Goal: Task Accomplishment & Management: Use online tool/utility

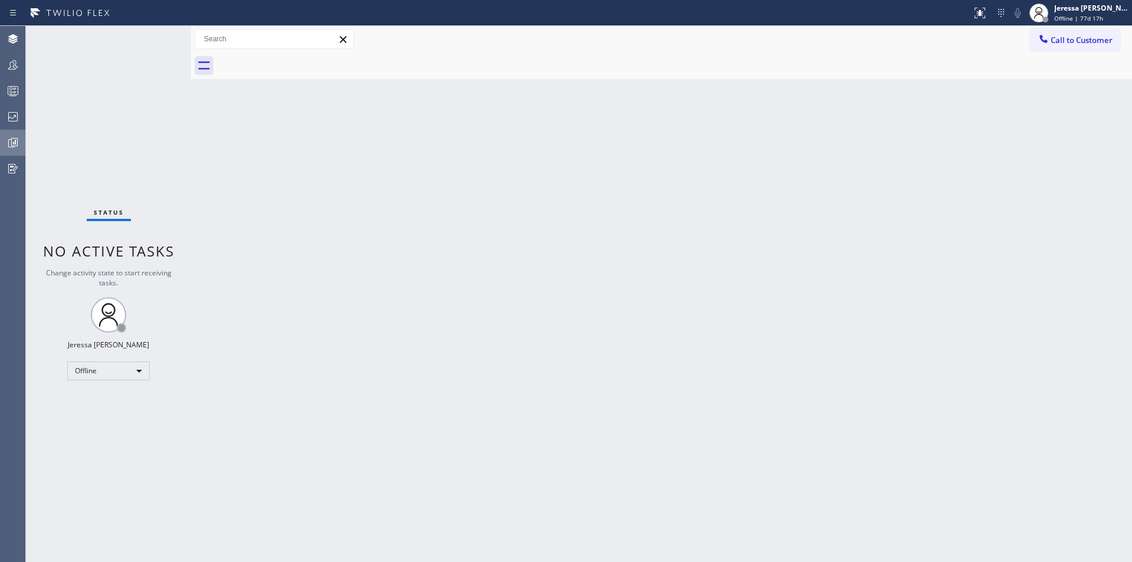
click at [19, 144] on icon at bounding box center [13, 143] width 14 height 14
